Goal: Task Accomplishment & Management: Manage account settings

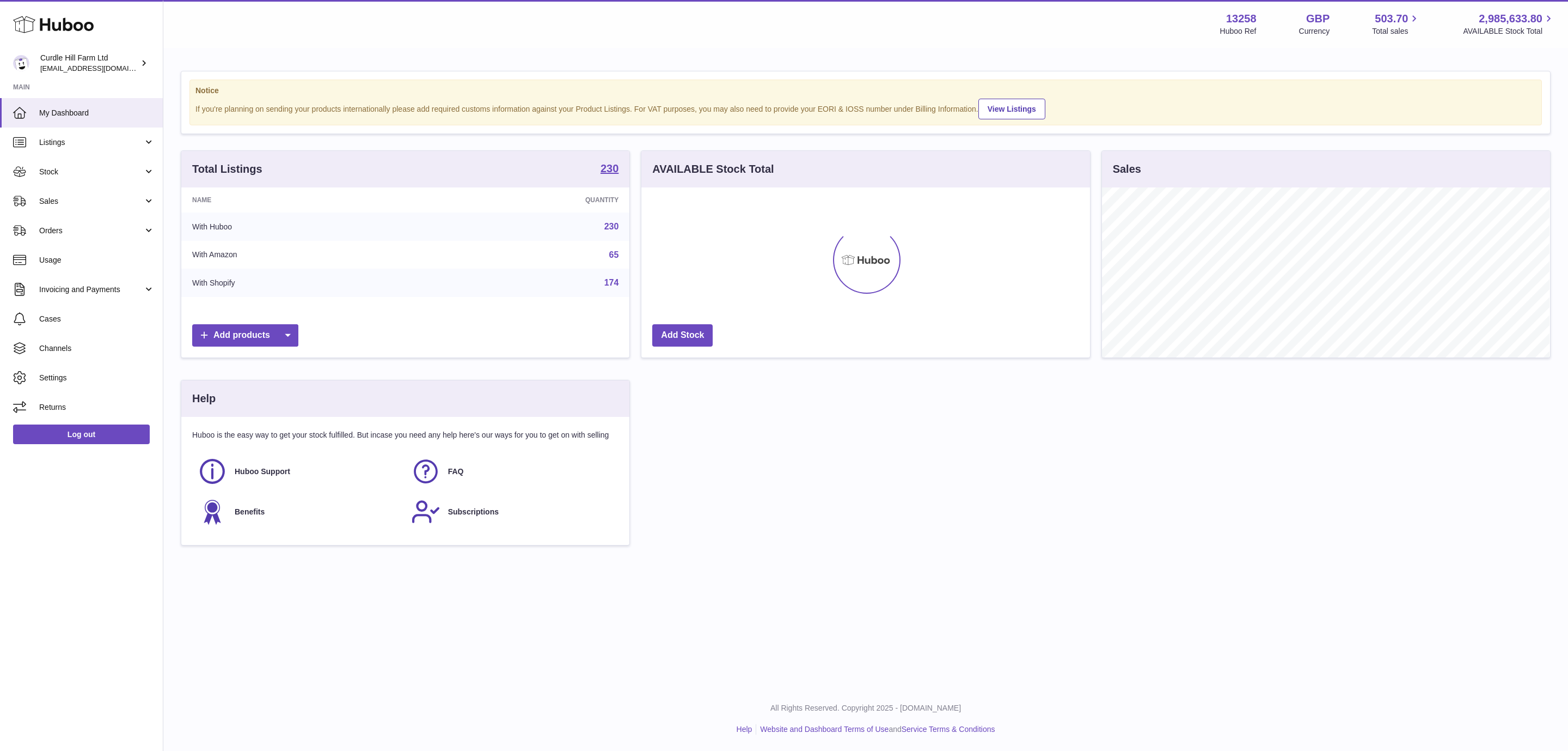
scroll to position [170, 447]
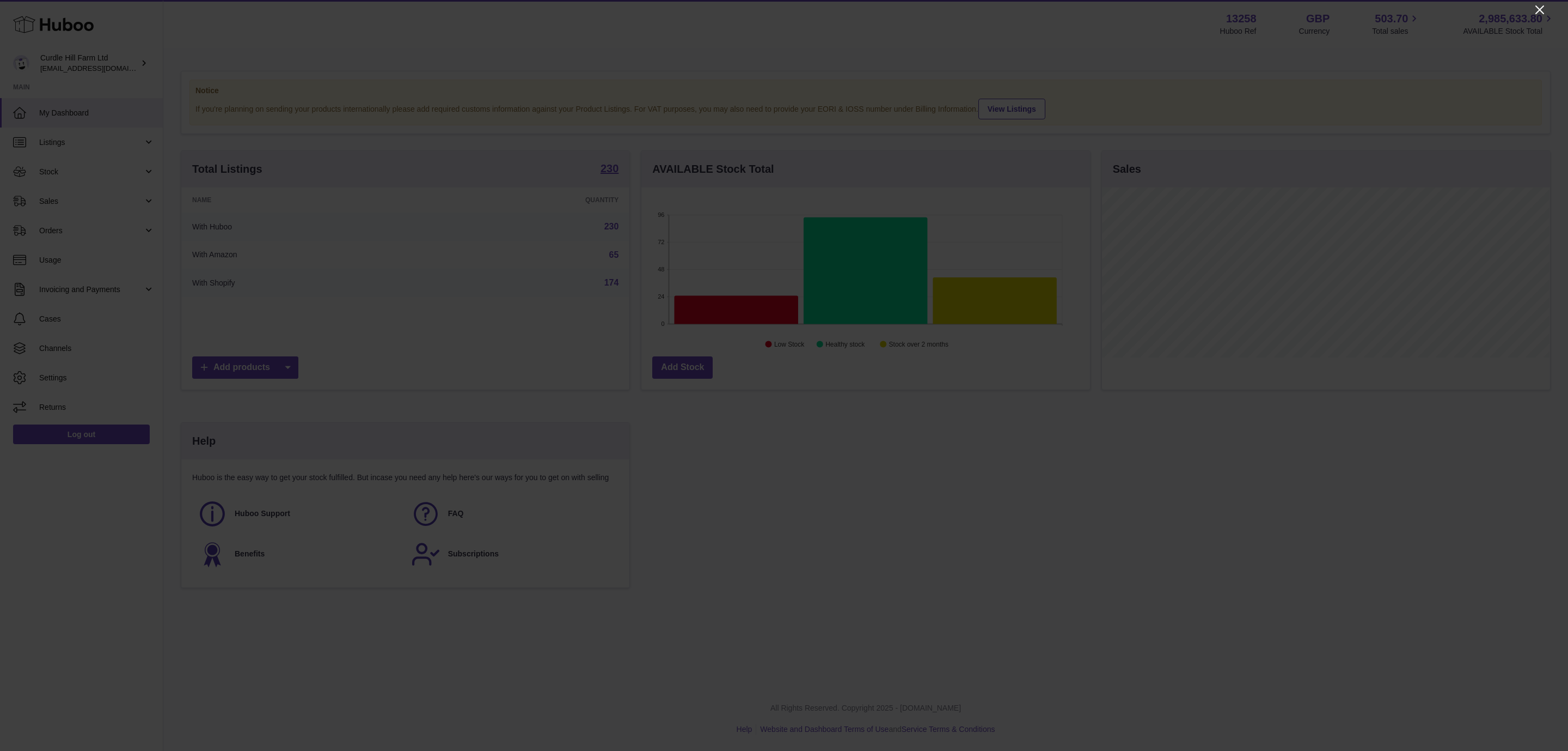
click at [1544, 7] on icon "Close" at bounding box center [1539, 9] width 13 height 13
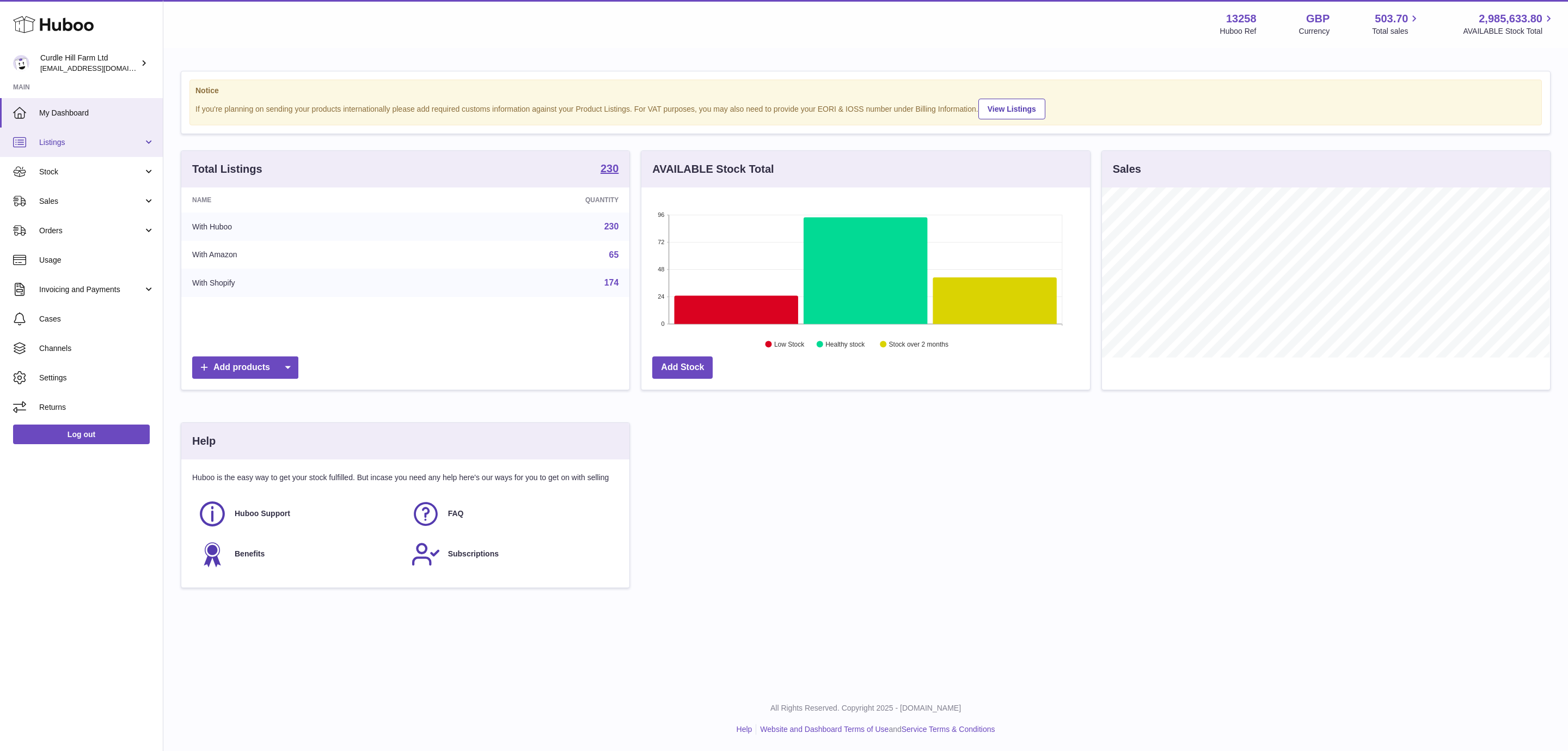
click at [93, 139] on span "Listings" at bounding box center [90, 142] width 104 height 11
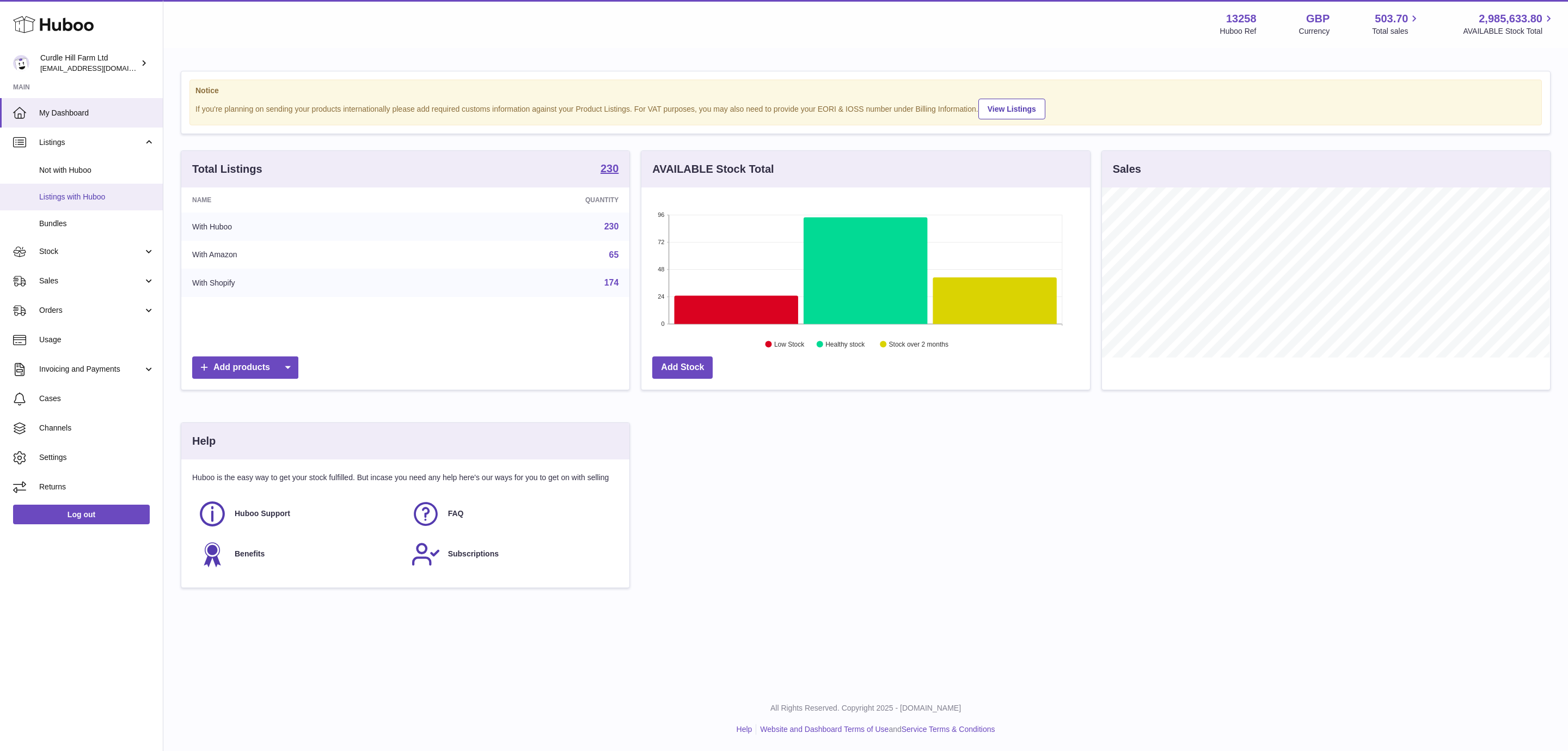
click at [89, 198] on span "Listings with Huboo" at bounding box center [96, 197] width 115 height 11
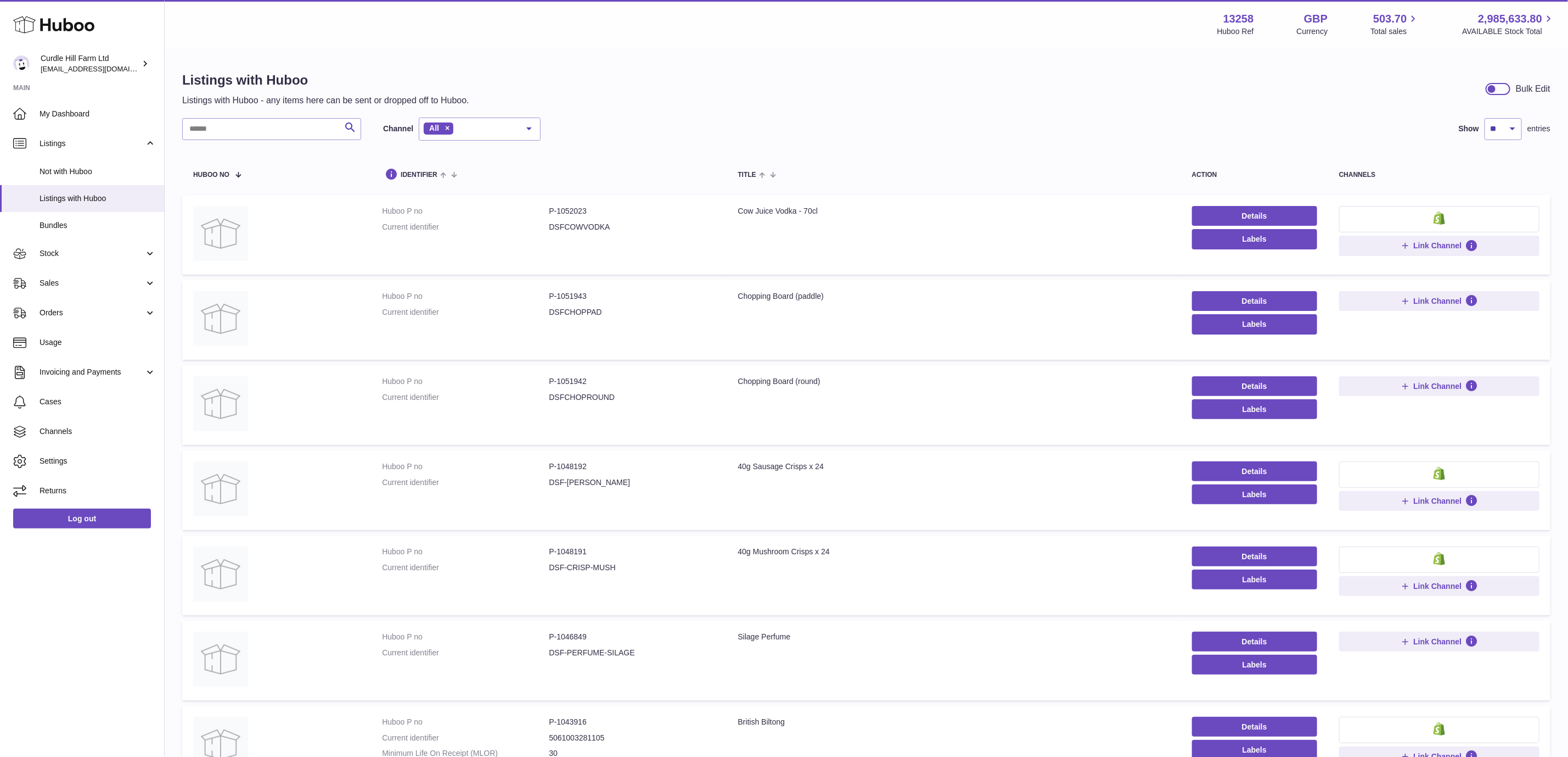
click at [721, 98] on div "Listings with Huboo Listings with Huboo - any items here can be sent or dropped…" at bounding box center [866, 89] width 1368 height 35
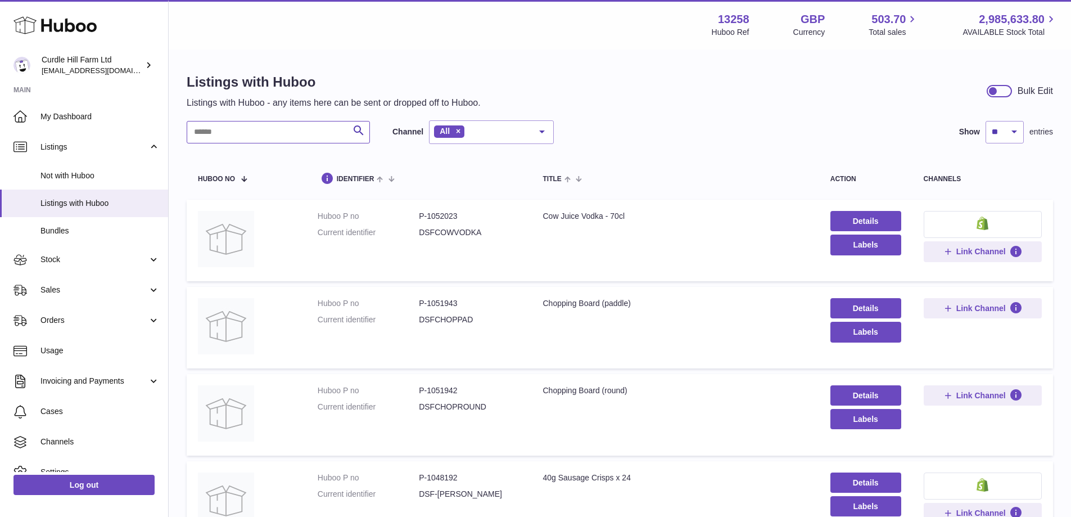
click at [313, 134] on input "text" at bounding box center [278, 132] width 183 height 22
click at [68, 227] on span "Bundles" at bounding box center [99, 230] width 119 height 11
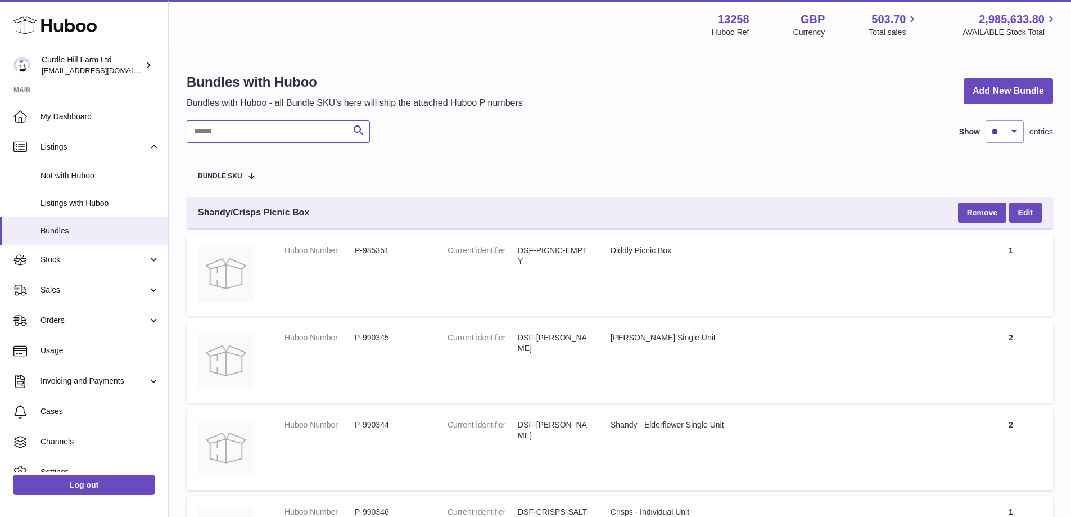
click at [251, 137] on input "text" at bounding box center [278, 131] width 183 height 22
type input "*******"
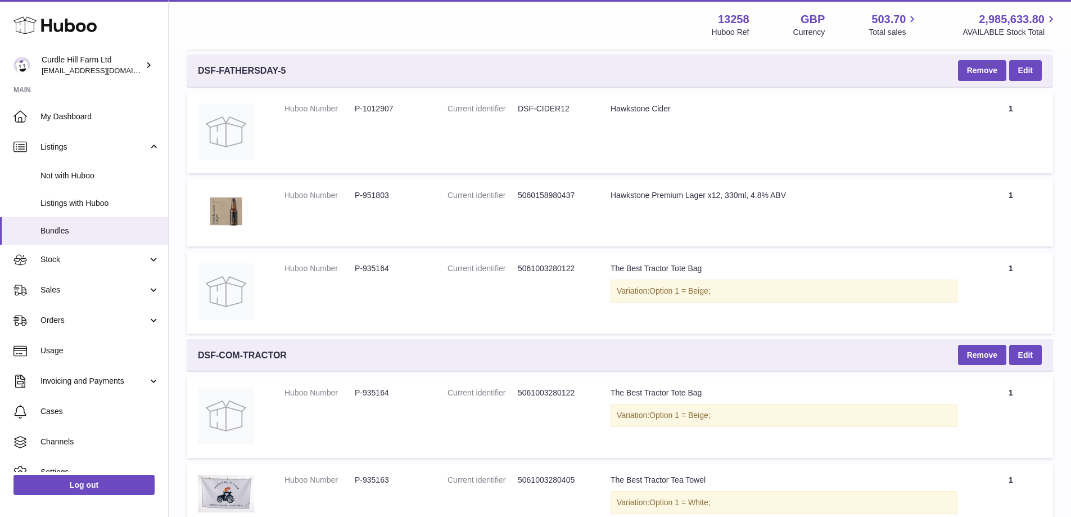
scroll to position [1570, 0]
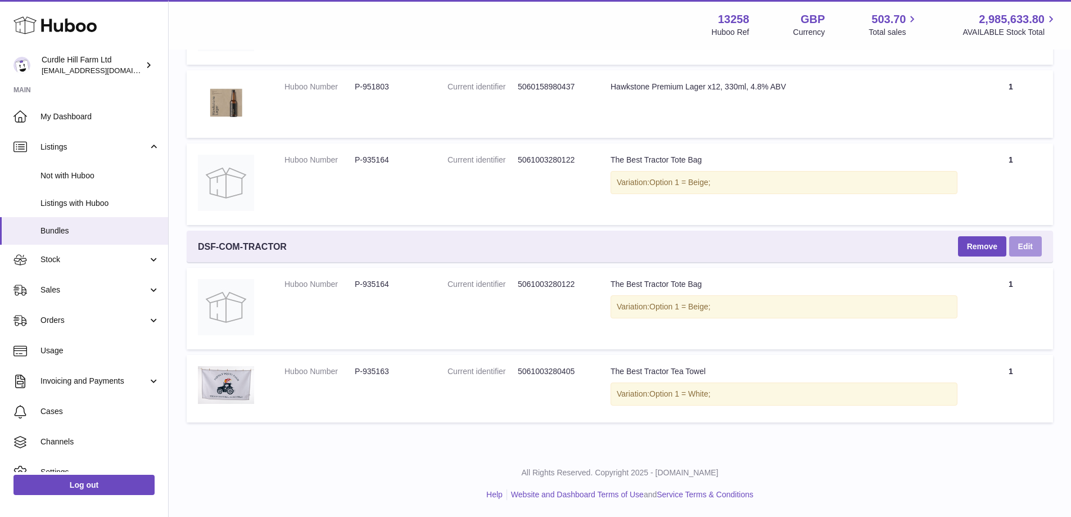
click at [1014, 247] on link "Edit" at bounding box center [1025, 246] width 33 height 20
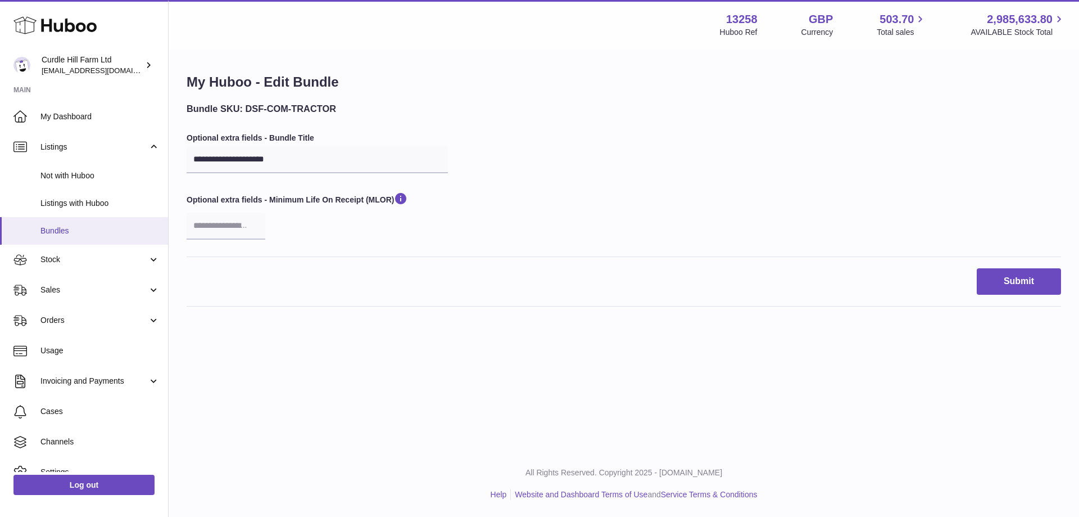
click at [73, 224] on link "Bundles" at bounding box center [84, 231] width 168 height 28
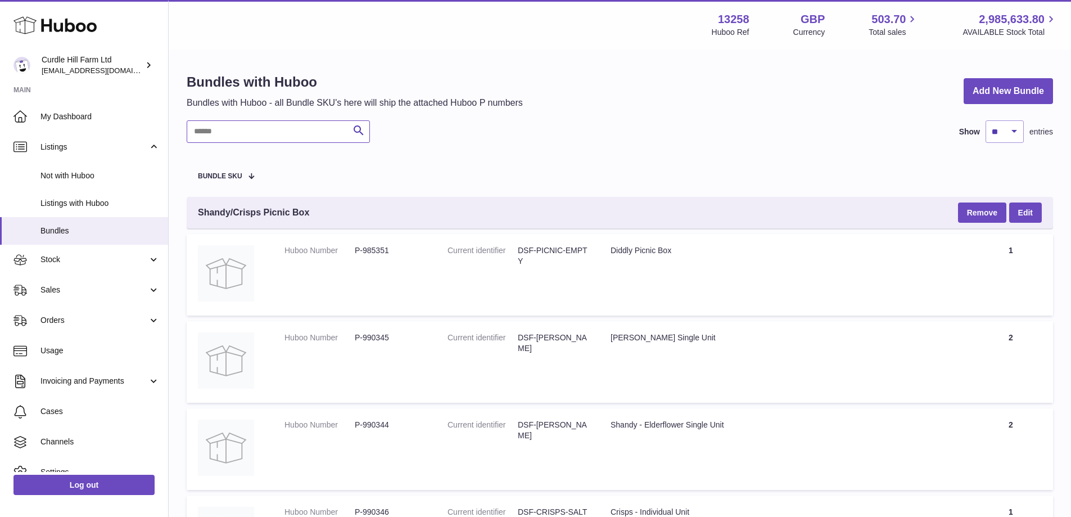
click at [233, 135] on input "text" at bounding box center [278, 131] width 183 height 22
paste input "**********"
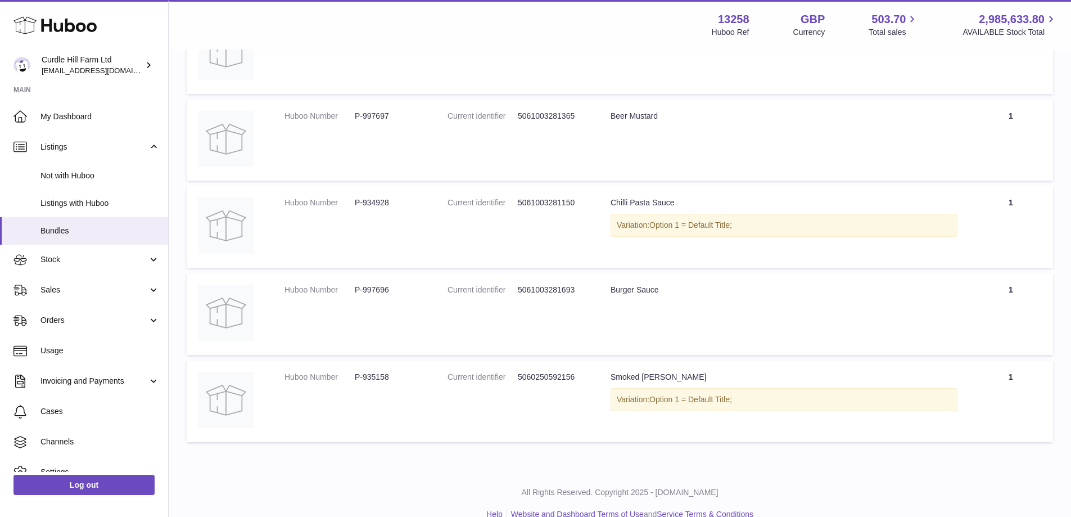
scroll to position [714, 0]
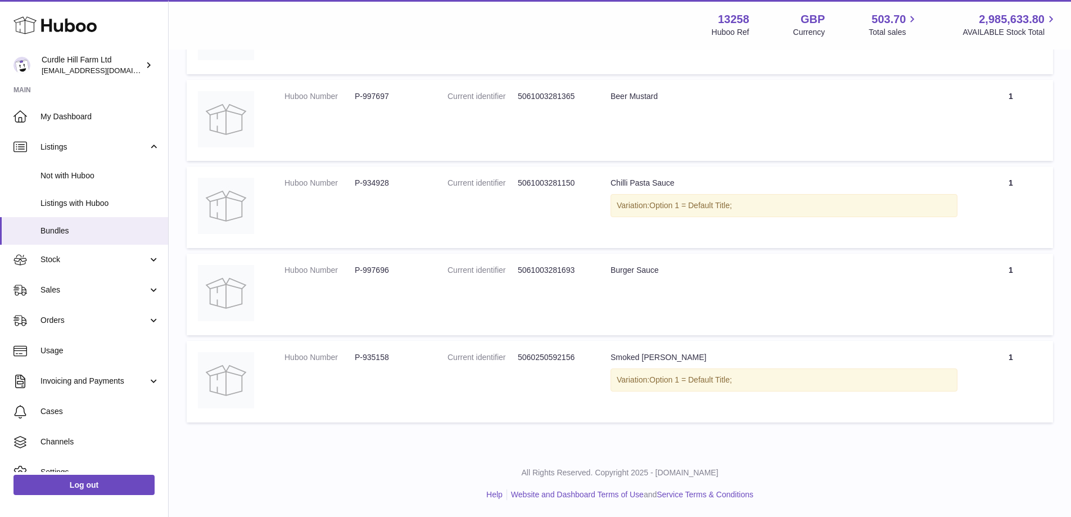
type input "****"
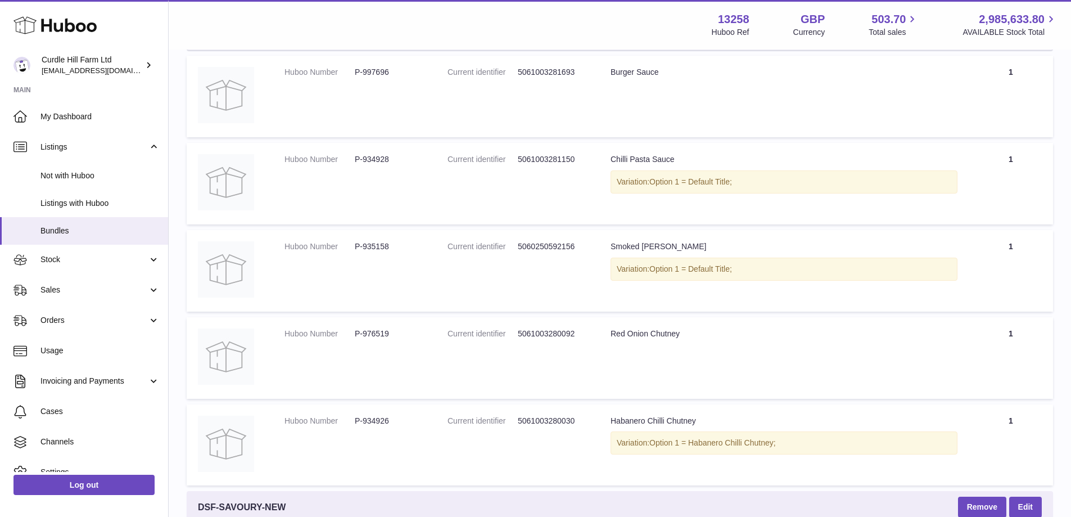
scroll to position [152, 0]
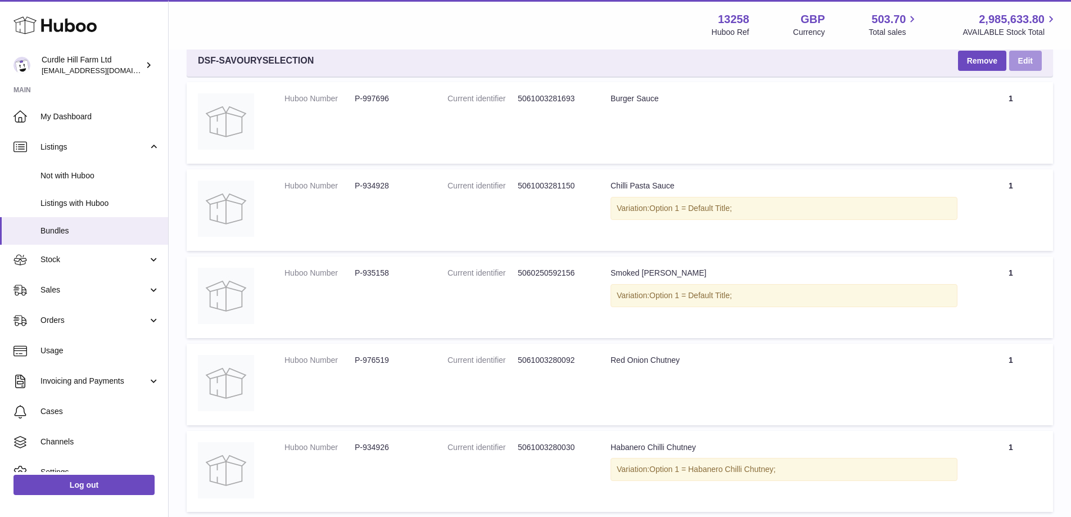
click at [1012, 53] on link "Edit" at bounding box center [1025, 61] width 33 height 20
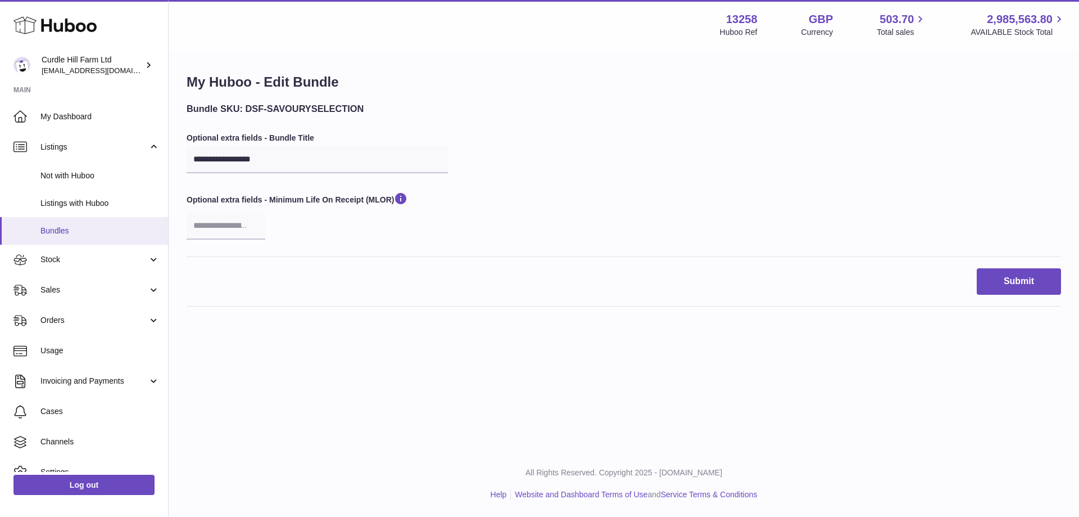
click at [72, 225] on span "Bundles" at bounding box center [99, 230] width 119 height 11
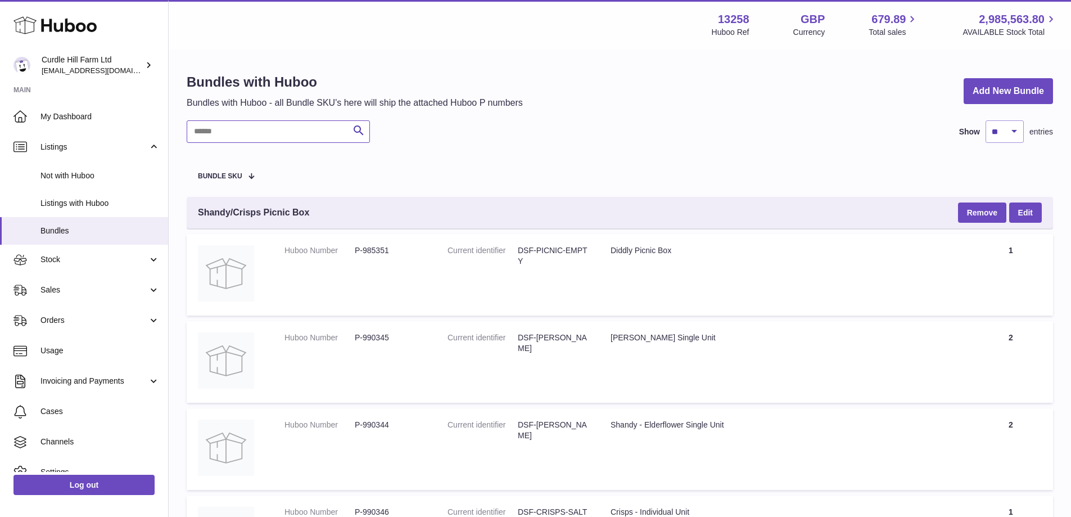
click at [270, 140] on input "text" at bounding box center [278, 131] width 183 height 22
type input "*"
type input "********"
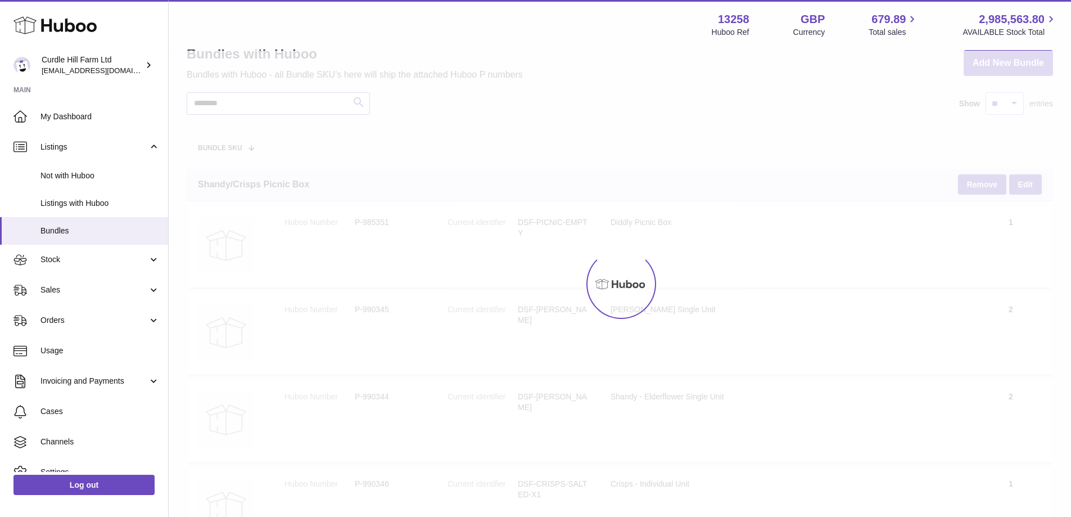
scroll to position [56, 0]
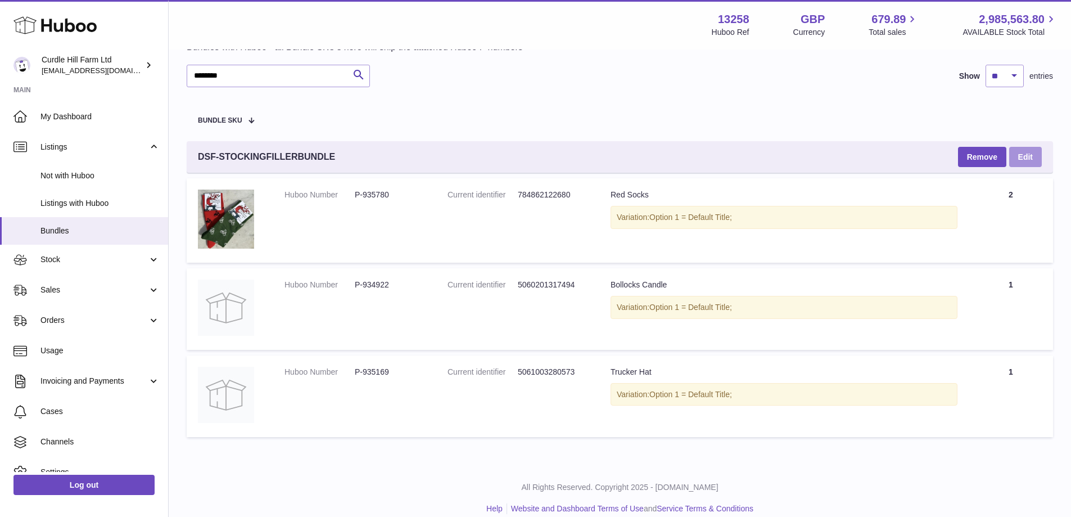
click at [1027, 158] on link "Edit" at bounding box center [1025, 157] width 33 height 20
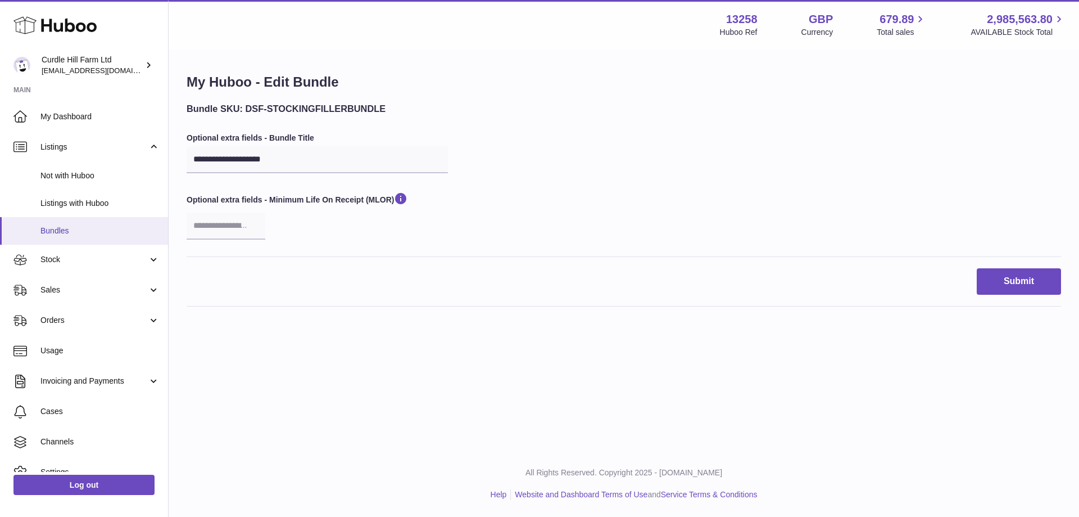
click at [53, 230] on span "Bundles" at bounding box center [99, 230] width 119 height 11
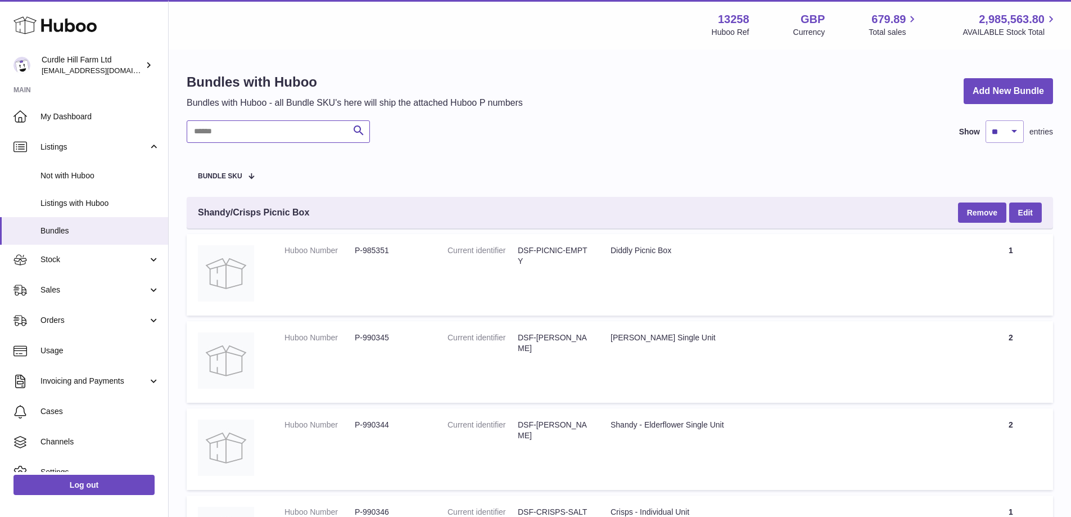
click at [277, 121] on input "text" at bounding box center [278, 131] width 183 height 22
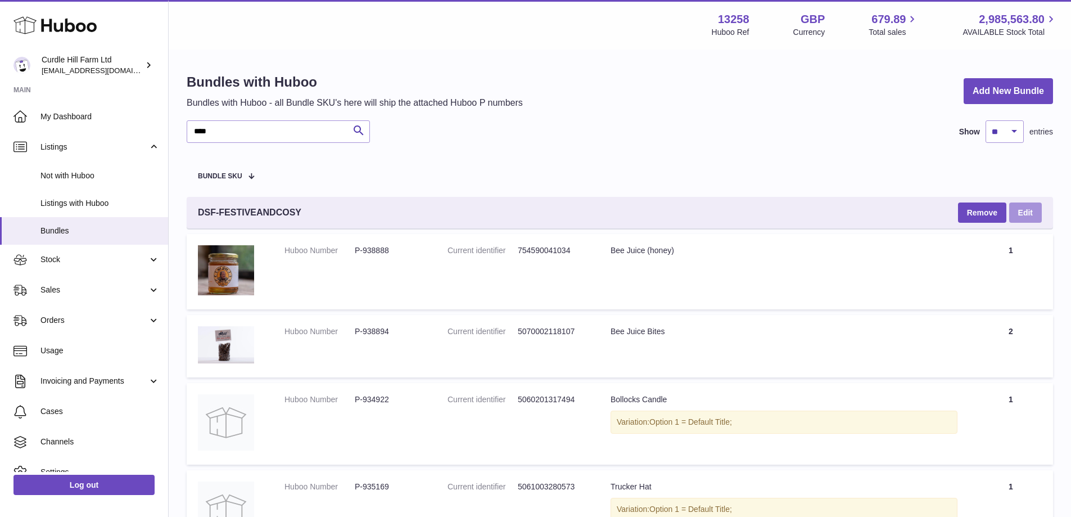
click at [1022, 208] on link "Edit" at bounding box center [1025, 212] width 33 height 20
click at [232, 135] on input "****" at bounding box center [278, 131] width 183 height 22
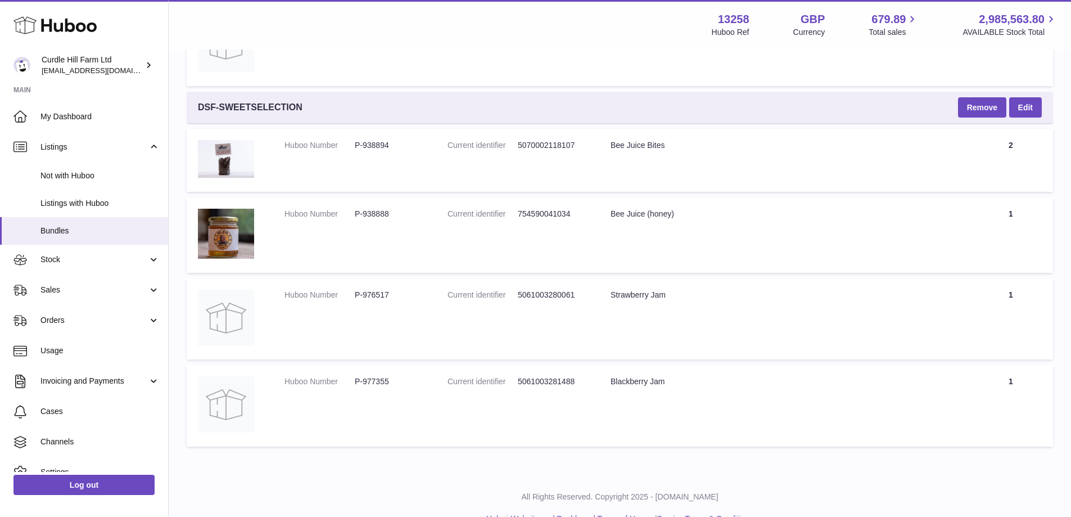
scroll to position [584, 0]
click at [1014, 112] on link "Edit" at bounding box center [1025, 107] width 33 height 20
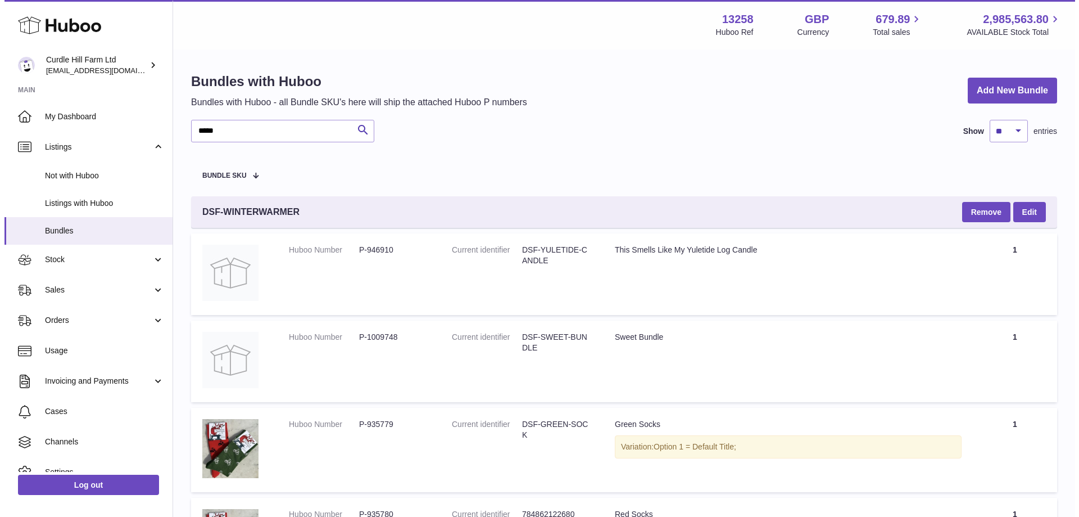
scroll to position [0, 0]
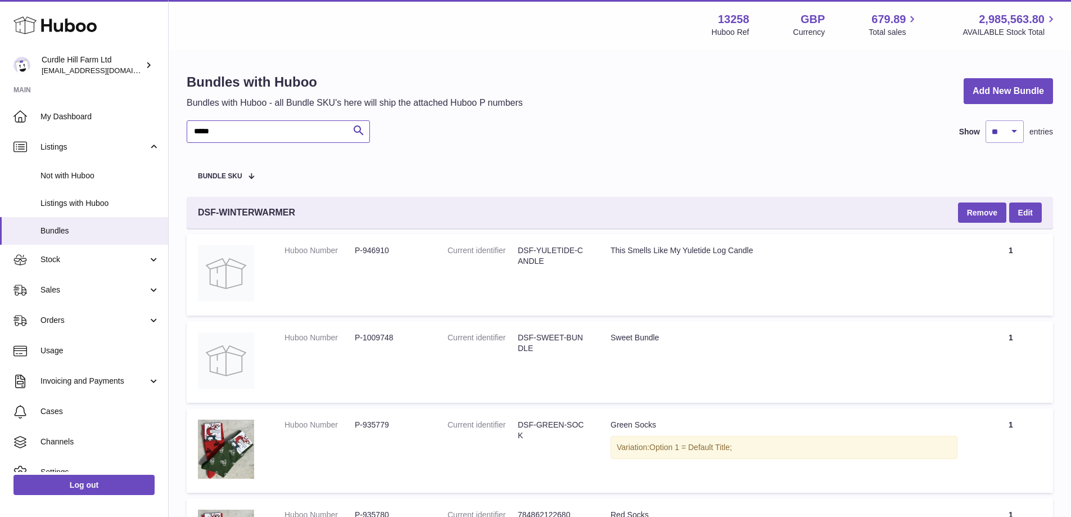
click at [221, 120] on input "*****" at bounding box center [278, 131] width 183 height 22
type input "****"
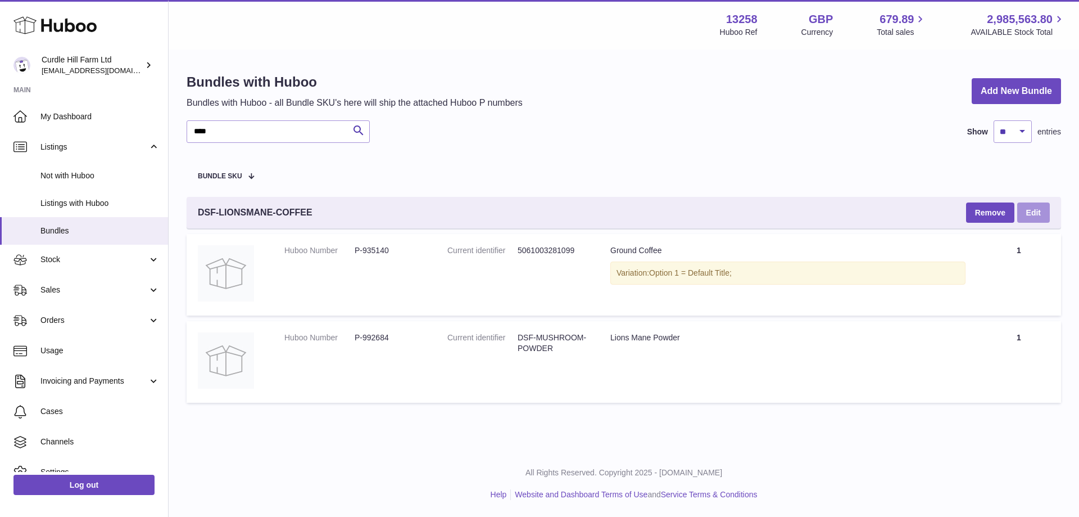
click at [1025, 215] on link "Edit" at bounding box center [1034, 212] width 33 height 20
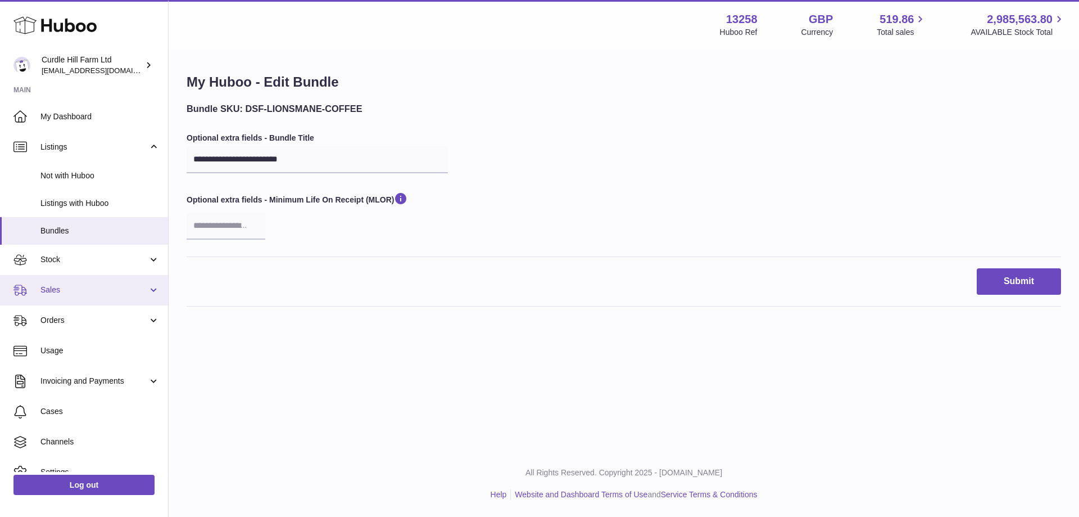
click at [60, 281] on link "Sales" at bounding box center [84, 290] width 168 height 30
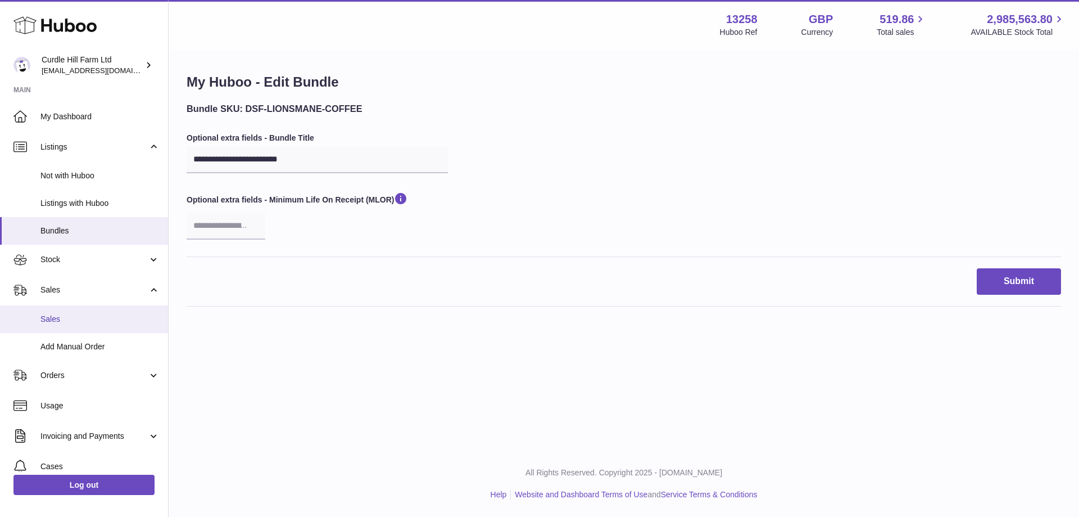
click at [69, 318] on span "Sales" at bounding box center [99, 319] width 119 height 11
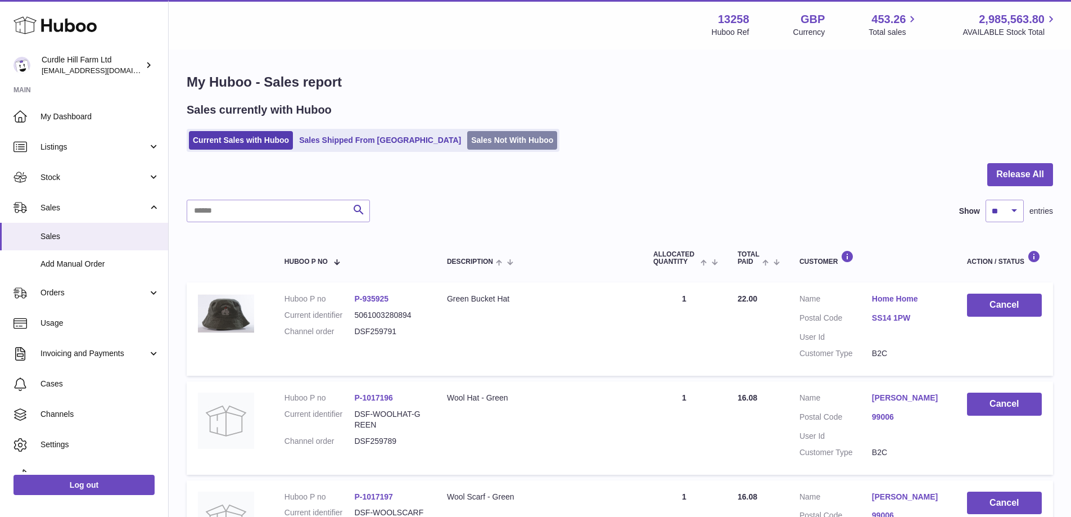
click at [467, 135] on link "Sales Not With Huboo" at bounding box center [512, 140] width 90 height 19
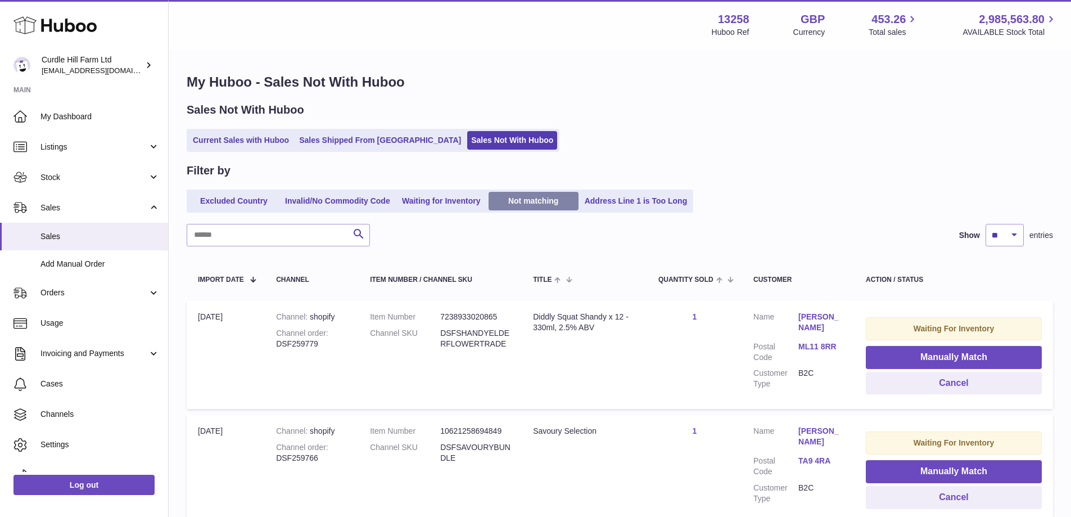
click at [558, 204] on link "Not matching" at bounding box center [534, 201] width 90 height 19
